Goal: Information Seeking & Learning: Learn about a topic

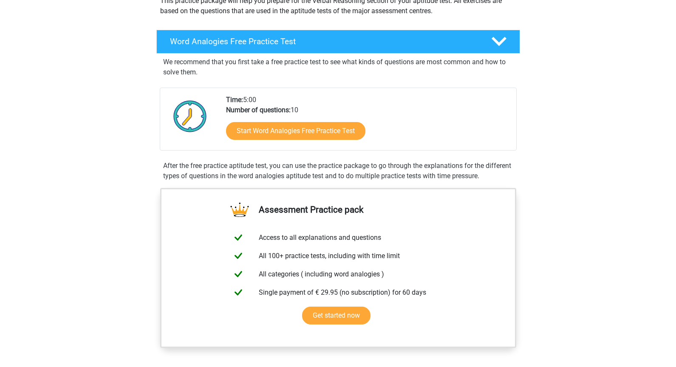
scroll to position [113, 0]
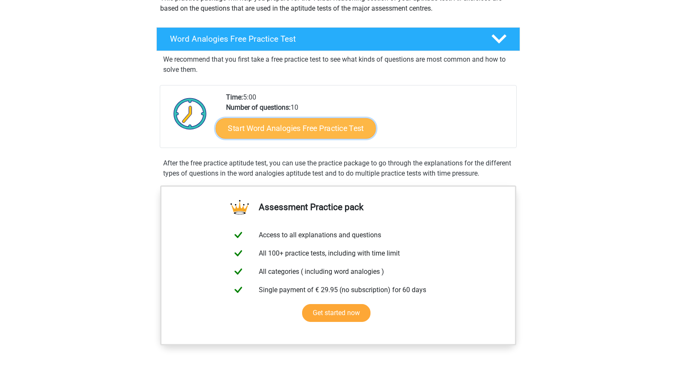
click at [277, 126] on link "Start Word Analogies Free Practice Test" at bounding box center [295, 128] width 160 height 20
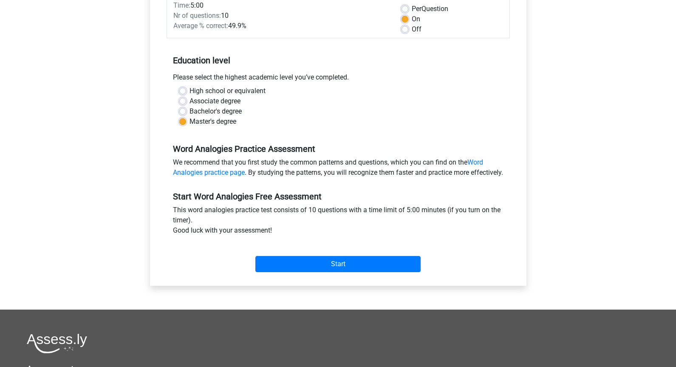
scroll to position [140, 0]
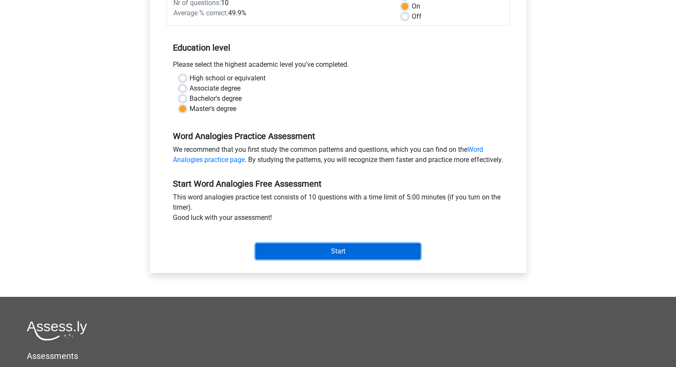
click at [316, 259] on input "Start" at bounding box center [337, 251] width 165 height 16
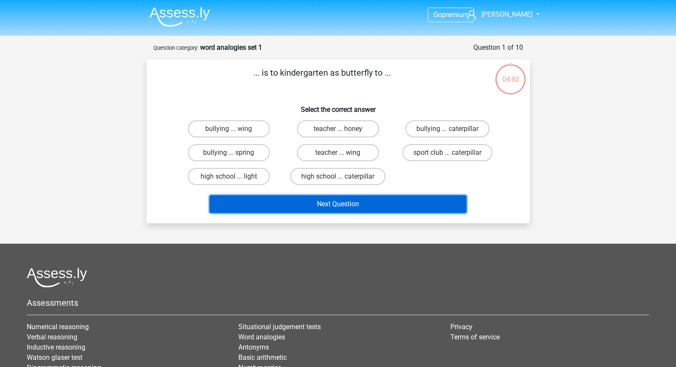
click at [307, 200] on button "Next Question" at bounding box center [337, 204] width 257 height 18
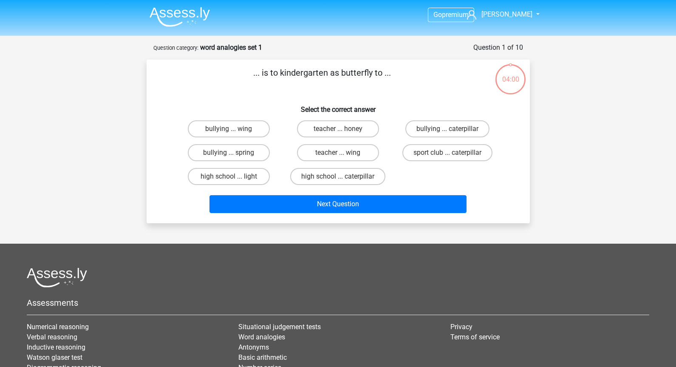
click at [263, 95] on div "... is to kindergarten as butterfly to ... Select the correct answer bullying .…" at bounding box center [338, 141] width 376 height 150
